Goal: Information Seeking & Learning: Learn about a topic

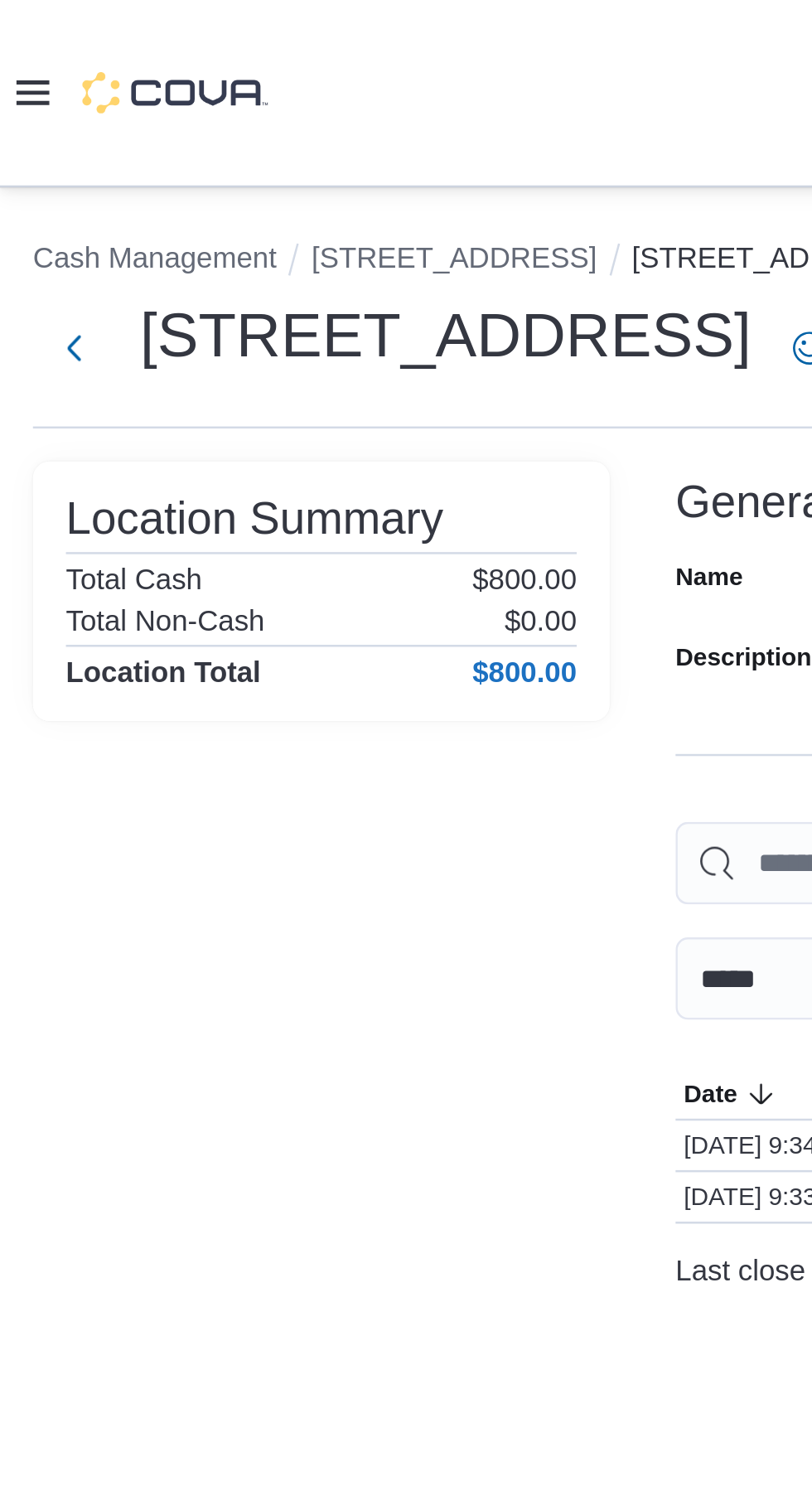
click at [17, 43] on icon at bounding box center [13, 36] width 13 height 10
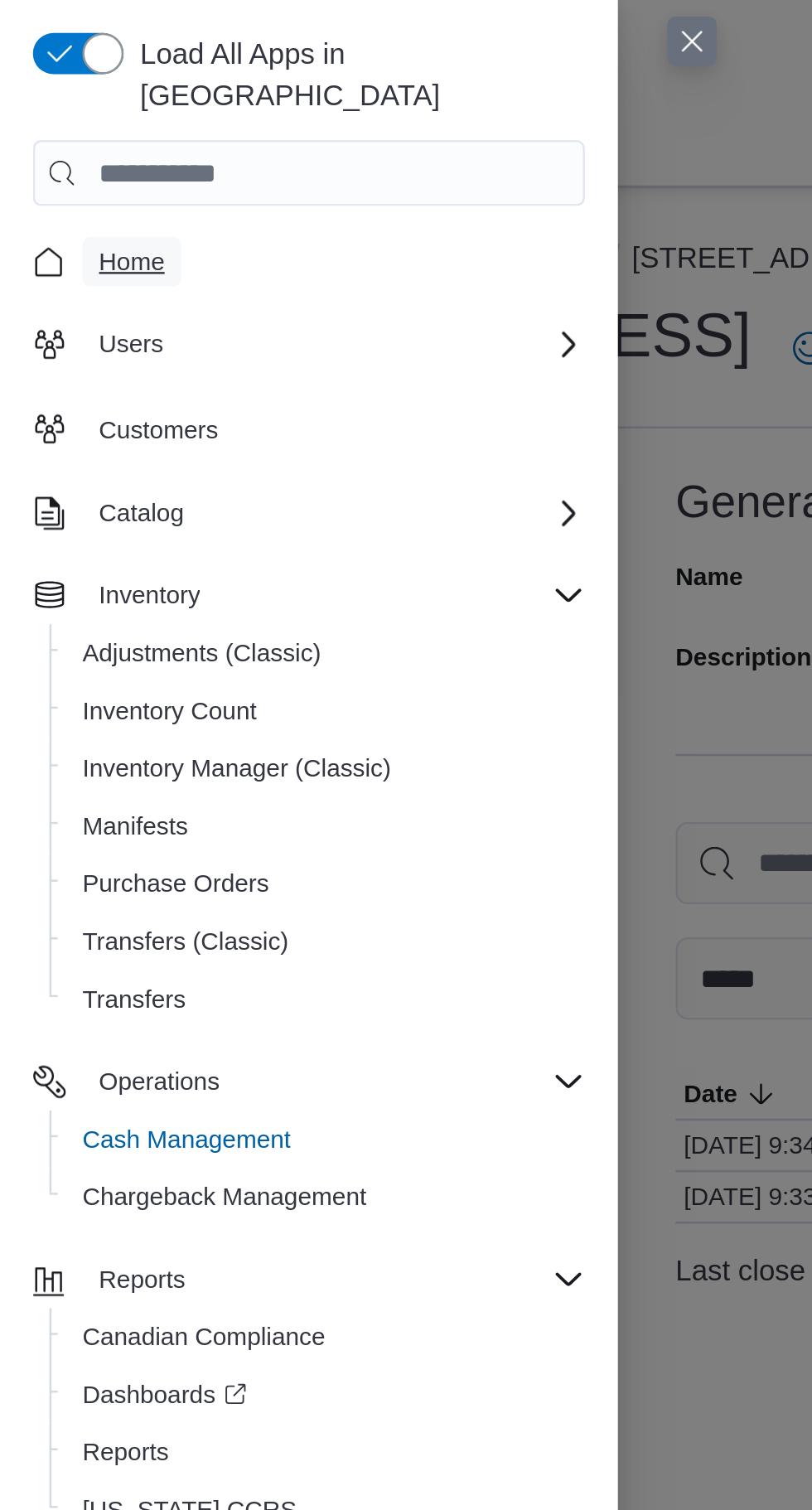
click at [42, 98] on span "Home" at bounding box center [53, 104] width 27 height 13
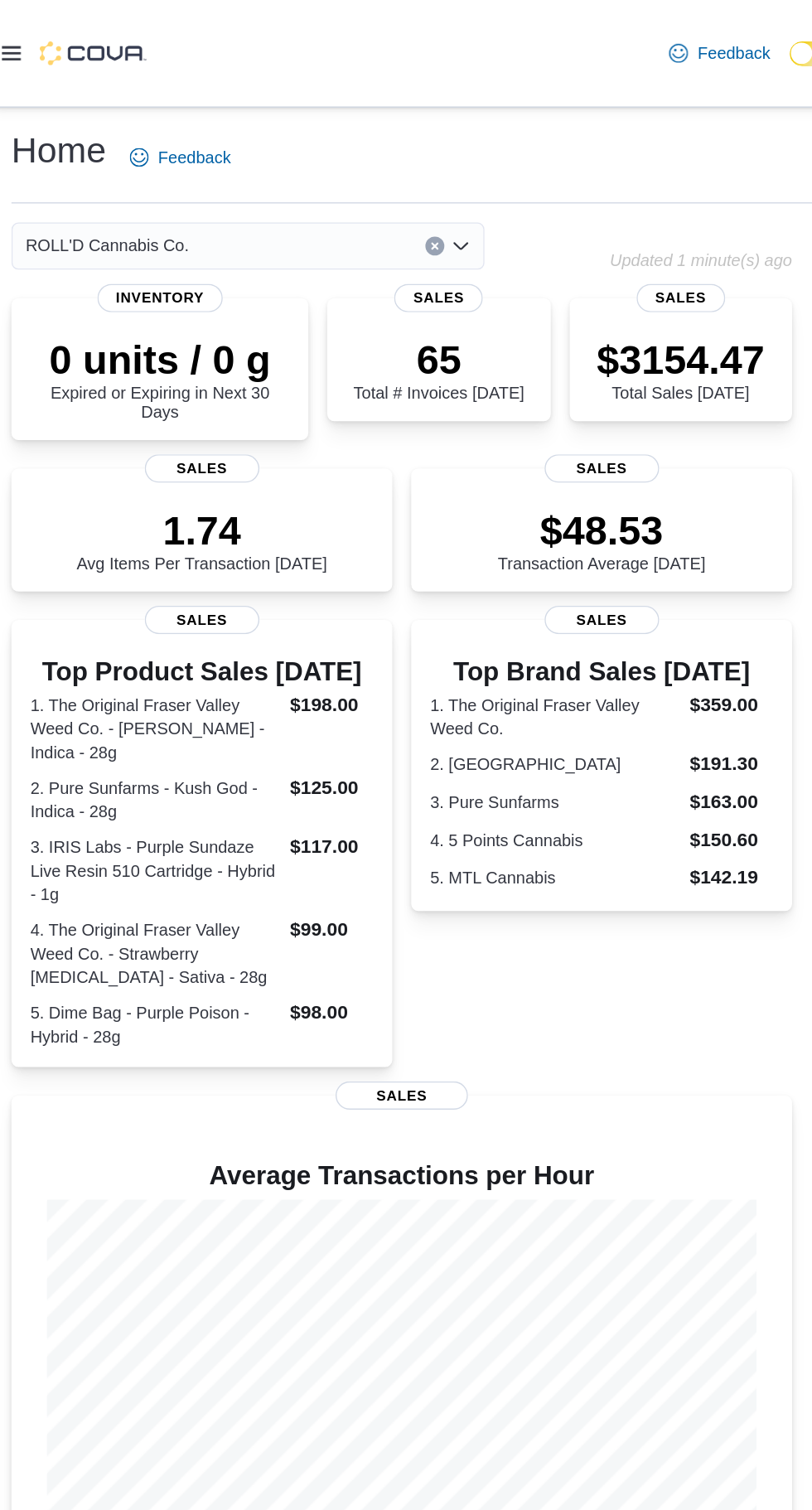
click at [13, 40] on icon at bounding box center [13, 36] width 13 height 10
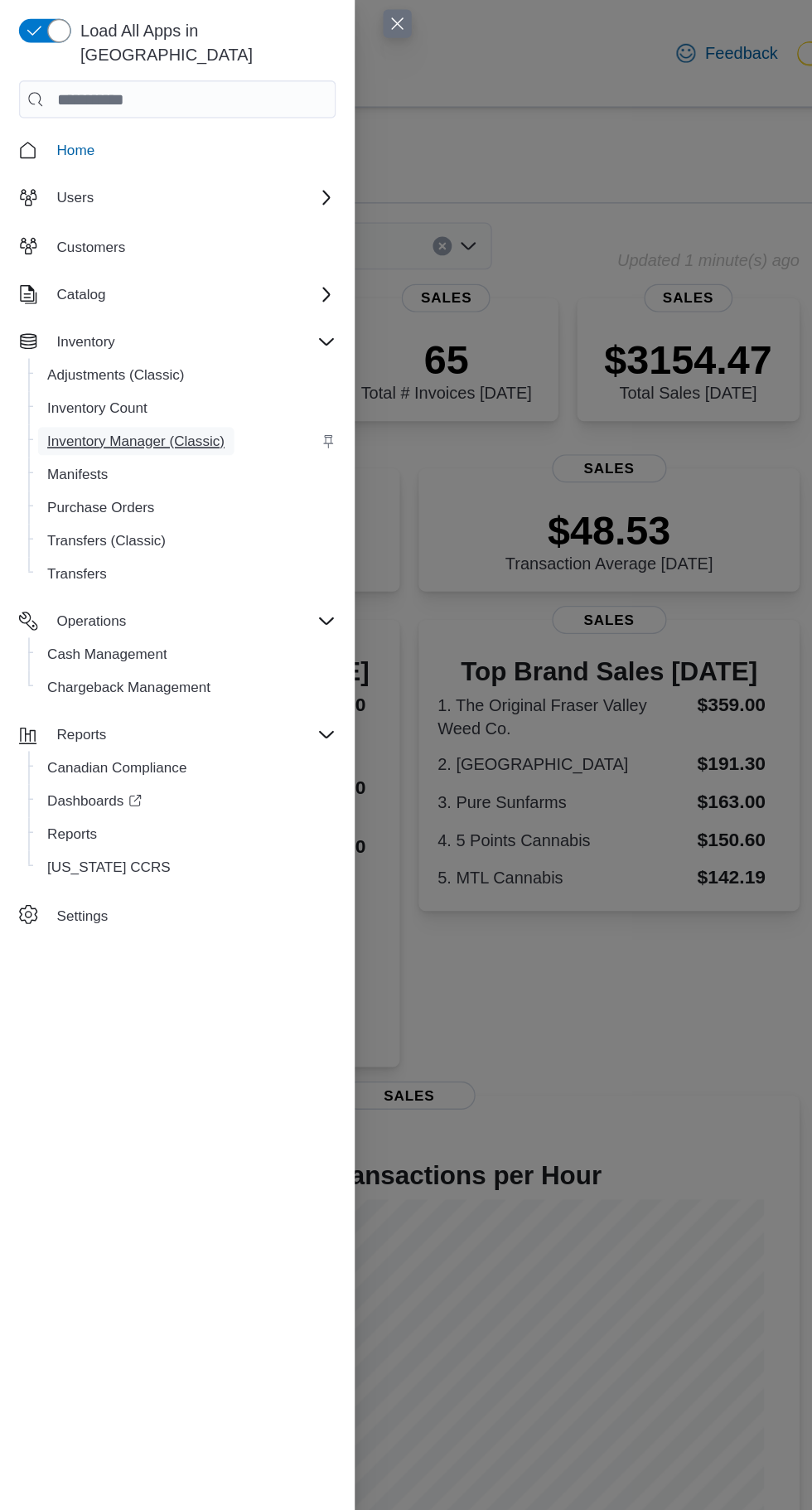
click at [116, 302] on span "Inventory Manager (Classic)" at bounding box center [95, 308] width 124 height 13
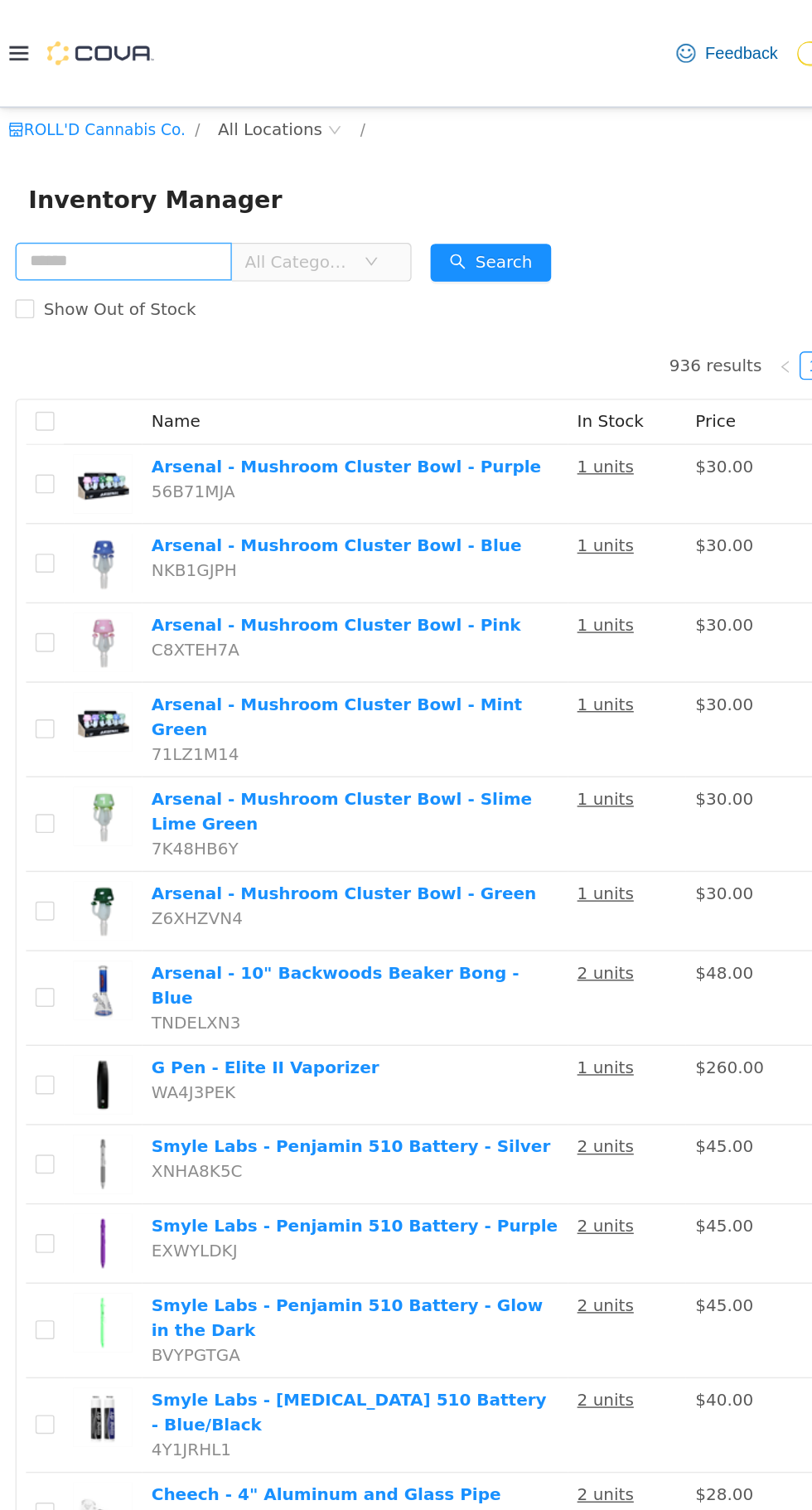
click at [140, 217] on input "text" at bounding box center [86, 215] width 152 height 27
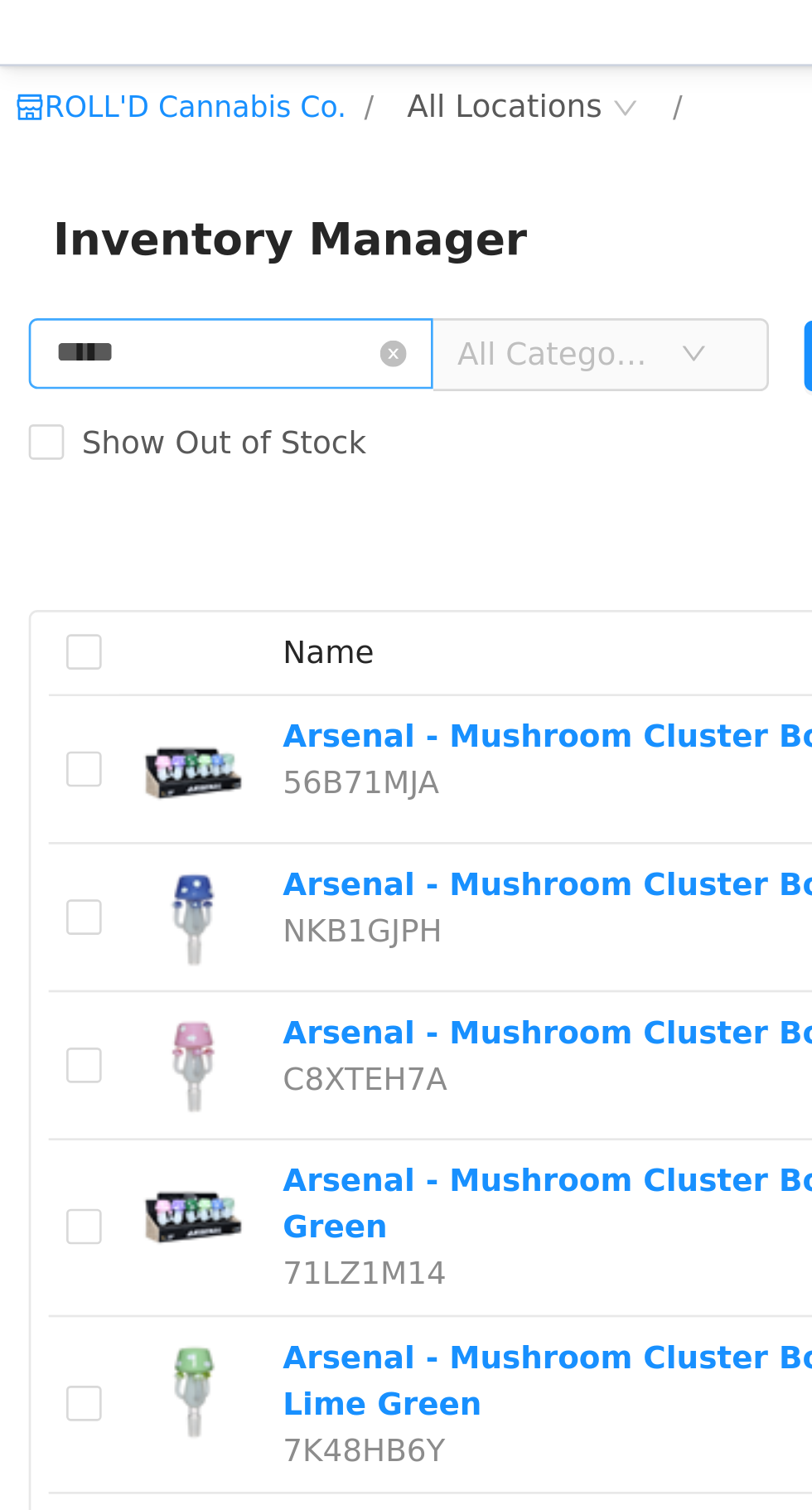
type input "*****"
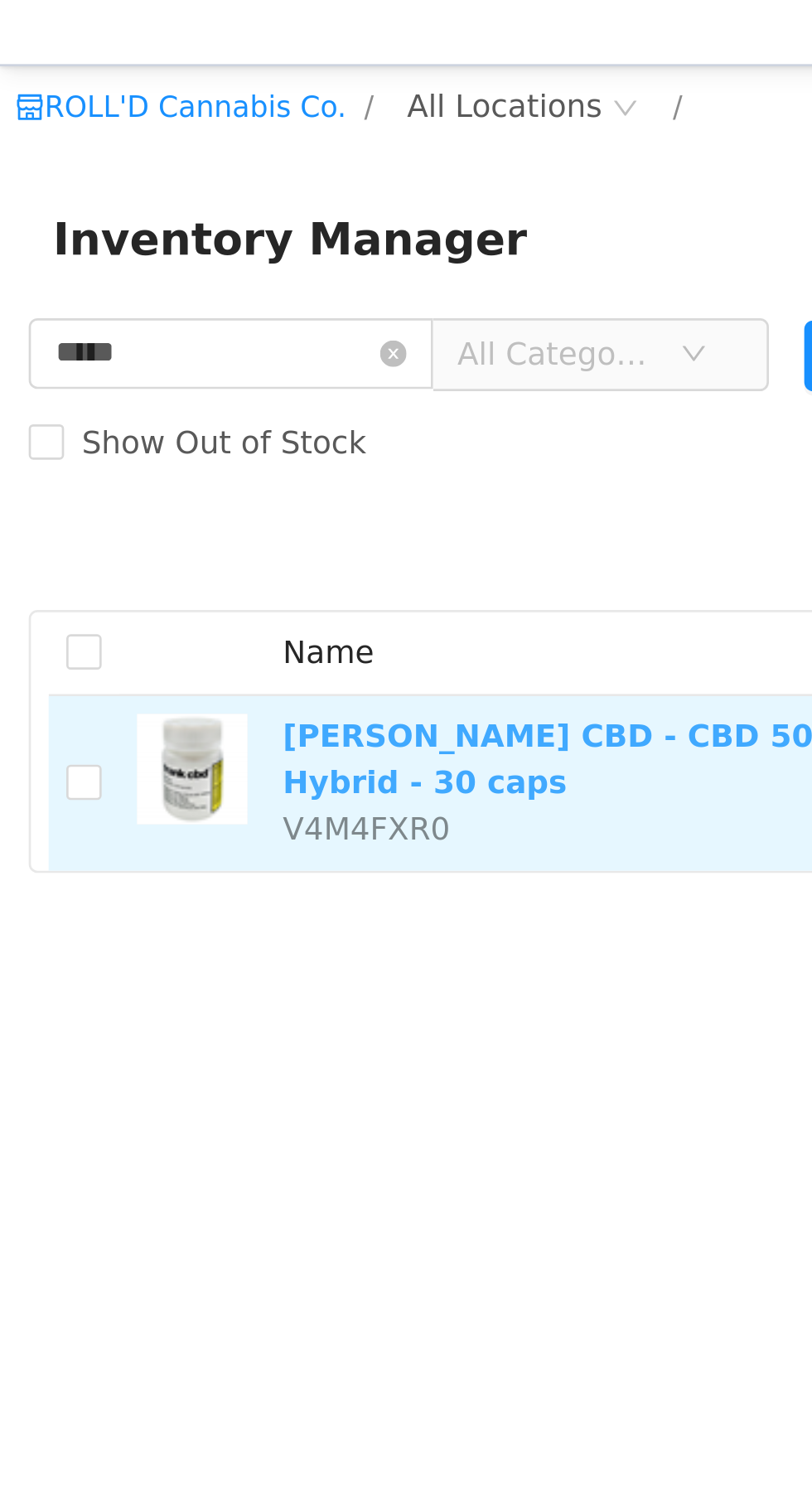
click at [265, 319] on link "Frank CBD - CBD 50 Capsules - Hybrid - 30 caps" at bounding box center [241, 326] width 270 height 30
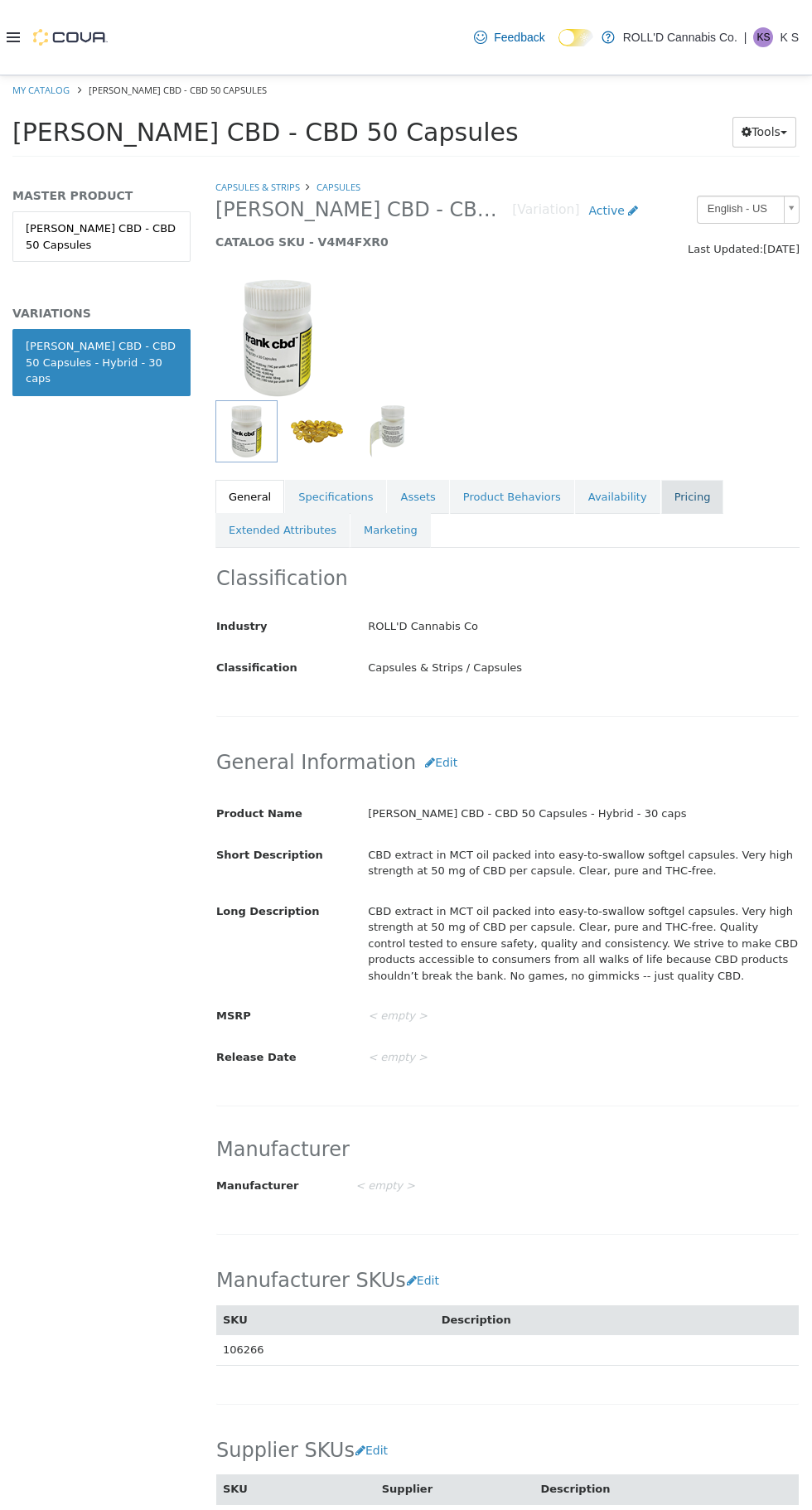
click at [661, 496] on link "Pricing" at bounding box center [692, 497] width 63 height 35
